Goal: Information Seeking & Learning: Understand process/instructions

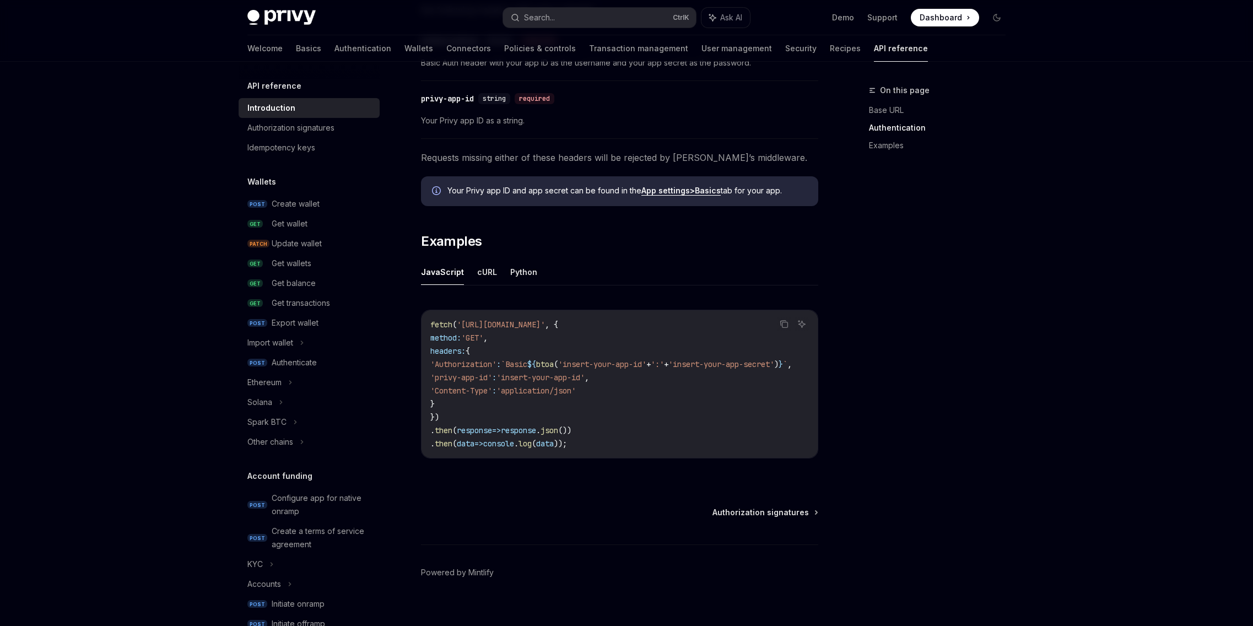
scroll to position [529, 0]
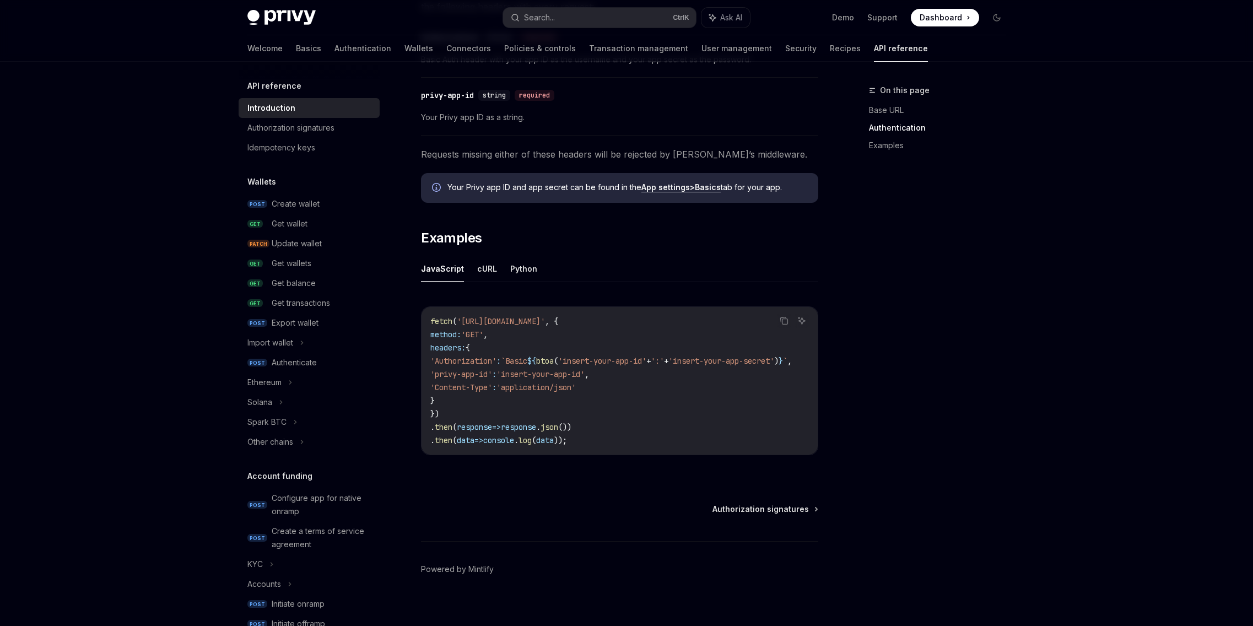
click at [494, 273] on ul "JavaScript cURL Python" at bounding box center [619, 269] width 397 height 26
click at [488, 271] on button "cURL" at bounding box center [487, 269] width 20 height 26
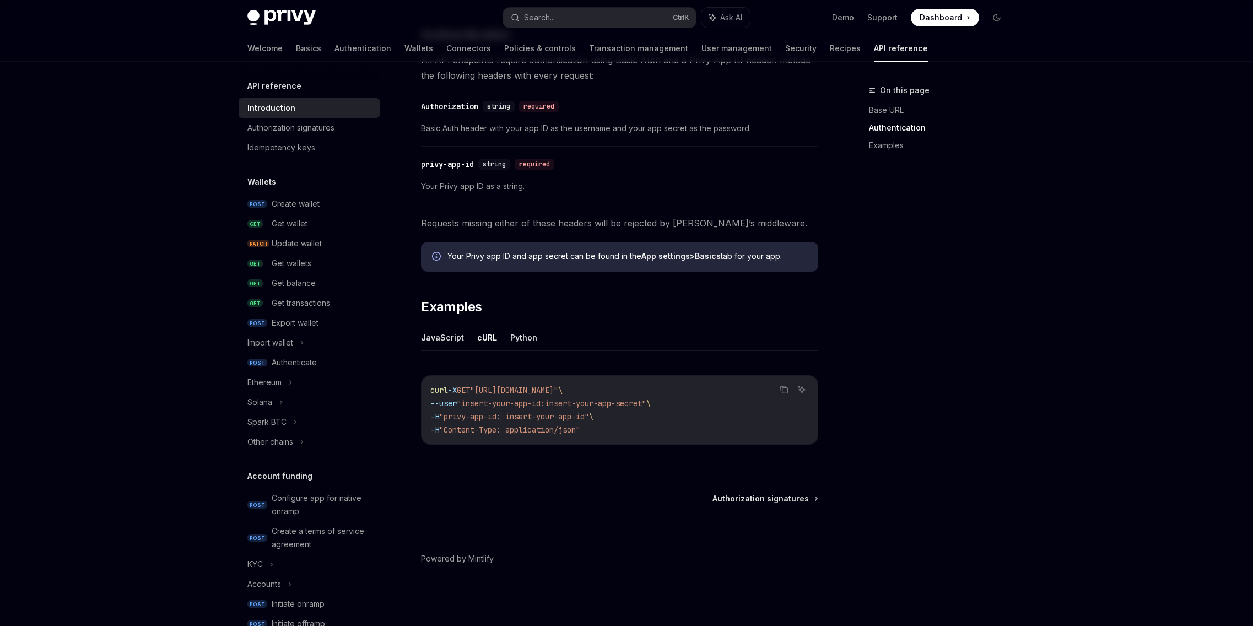
scroll to position [460, 0]
click at [520, 346] on button "Python" at bounding box center [523, 338] width 27 height 26
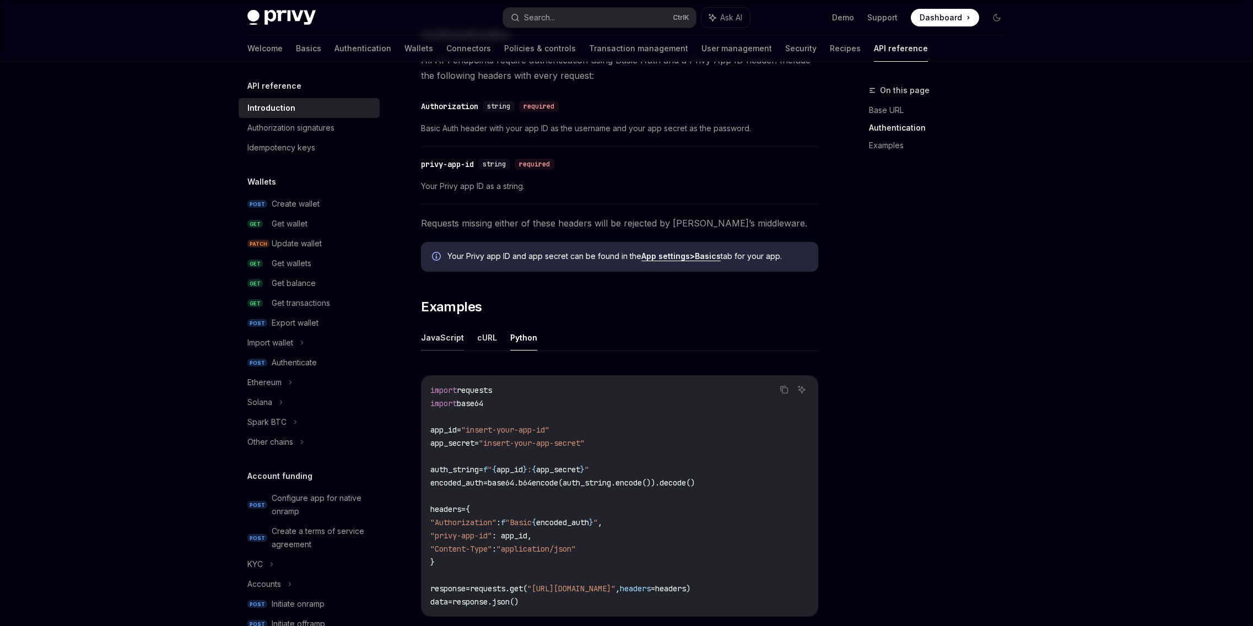
click at [429, 337] on button "JavaScript" at bounding box center [442, 338] width 43 height 26
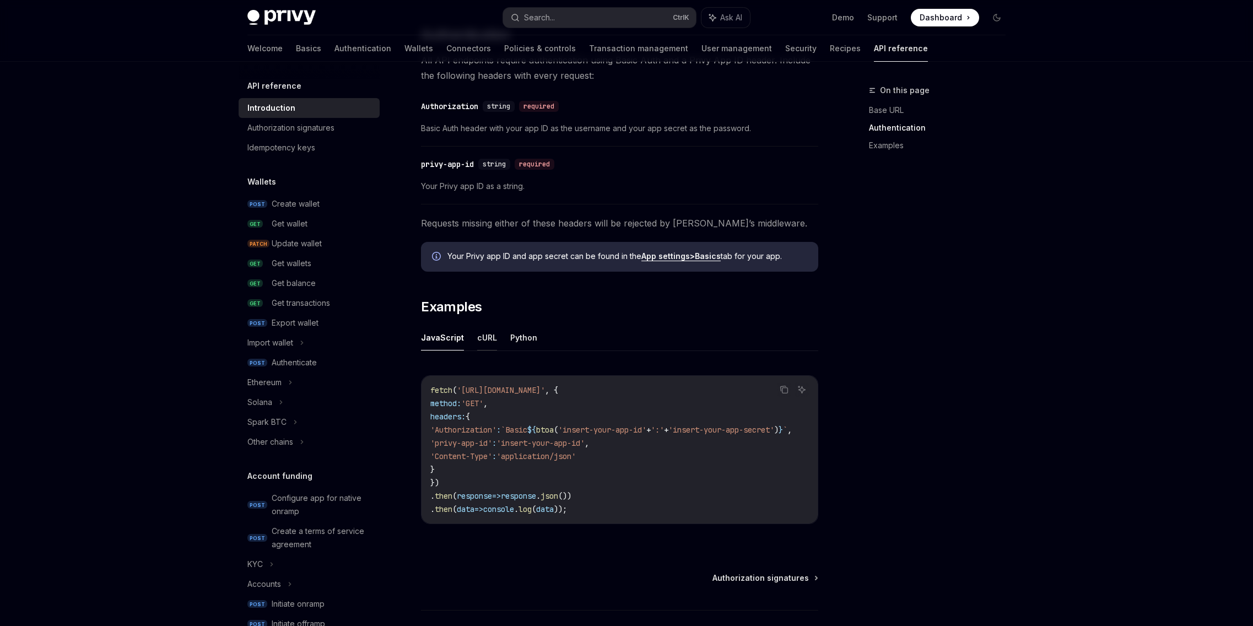
click at [483, 337] on button "cURL" at bounding box center [487, 338] width 20 height 26
type textarea "*"
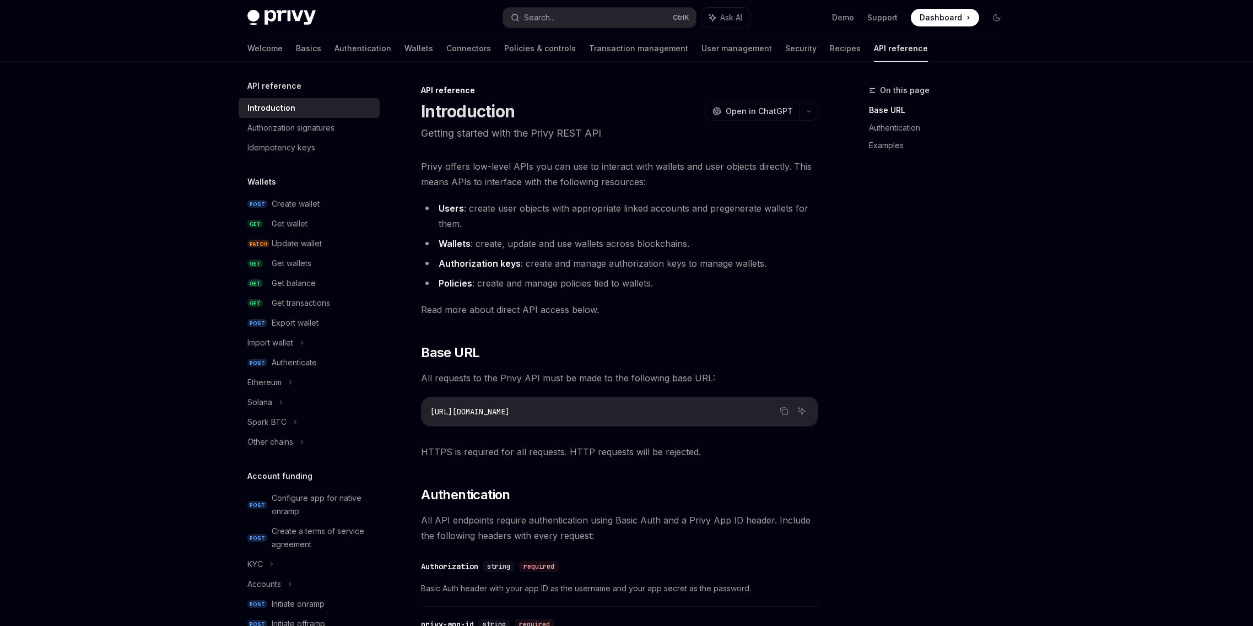
click at [282, 93] on div "API reference Introduction Authorization signatures Idempotency keys" at bounding box center [309, 118] width 141 height 78
